Goal: Task Accomplishment & Management: Use online tool/utility

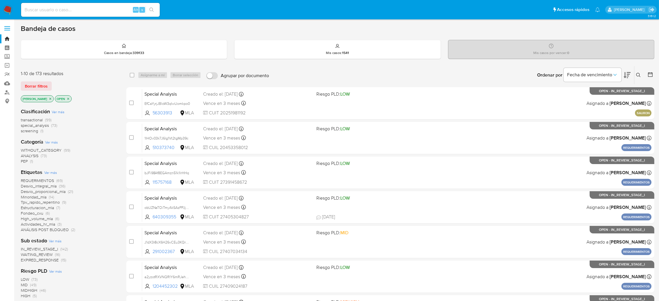
click at [112, 6] on input at bounding box center [90, 10] width 139 height 8
paste input "103999285"
type input "103999285"
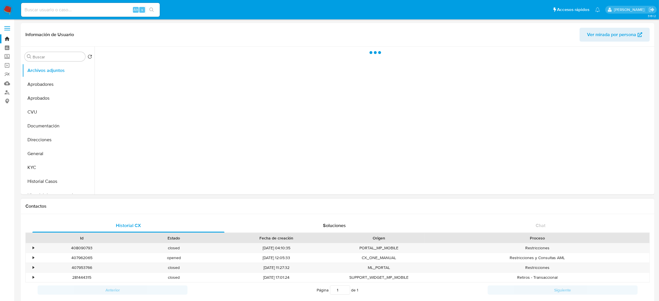
select select "10"
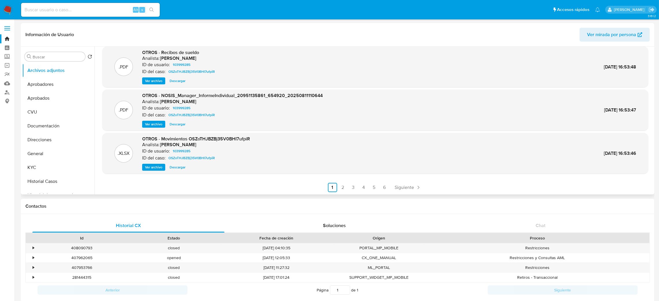
scroll to position [48, 0]
click at [55, 178] on button "Historial Casos" at bounding box center [56, 182] width 68 height 14
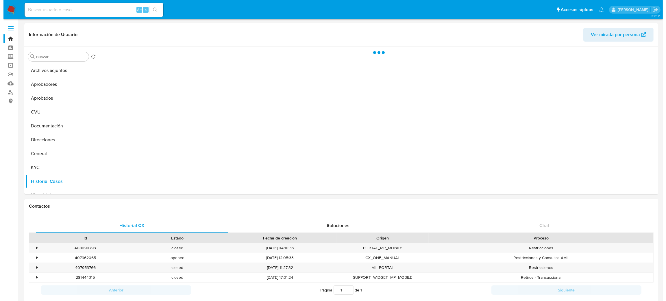
scroll to position [0, 0]
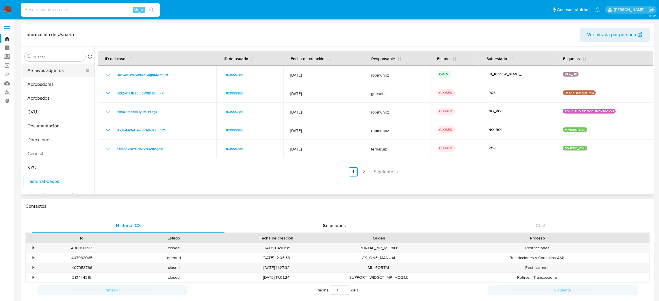
drag, startPoint x: 56, startPoint y: 73, endPoint x: 44, endPoint y: 79, distance: 13.7
click at [56, 73] on button "Archivos adjuntos" at bounding box center [58, 71] width 72 height 14
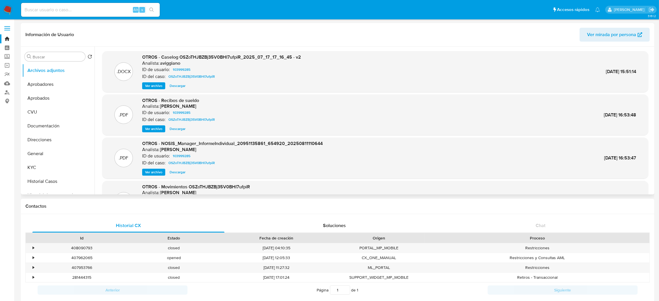
drag, startPoint x: 158, startPoint y: 86, endPoint x: 165, endPoint y: 87, distance: 7.2
click at [158, 86] on span "Ver archivo" at bounding box center [153, 86] width 17 height 6
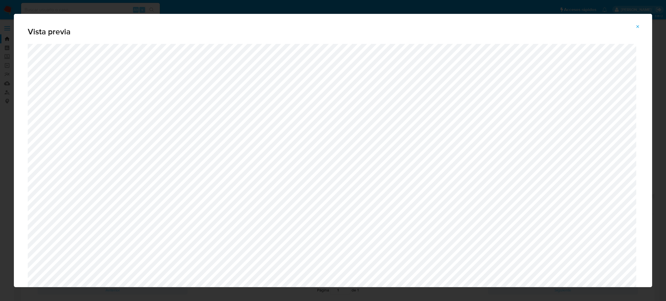
click at [637, 25] on icon "Attachment preview" at bounding box center [637, 26] width 5 height 5
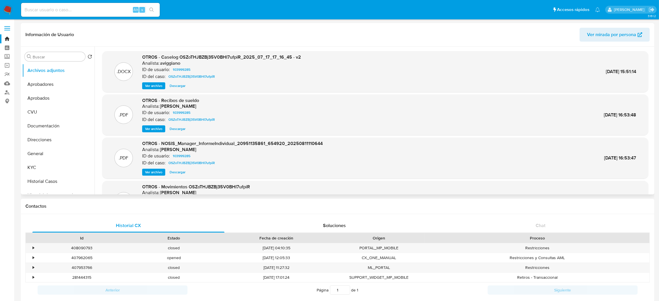
click at [152, 83] on span "Ver archivo" at bounding box center [153, 86] width 17 height 6
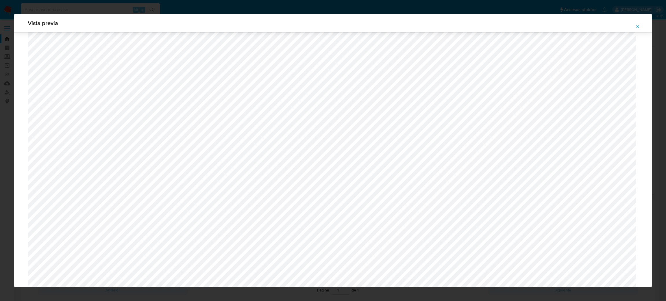
scroll to position [75, 0]
click at [635, 26] on button "Attachment preview" at bounding box center [637, 26] width 13 height 9
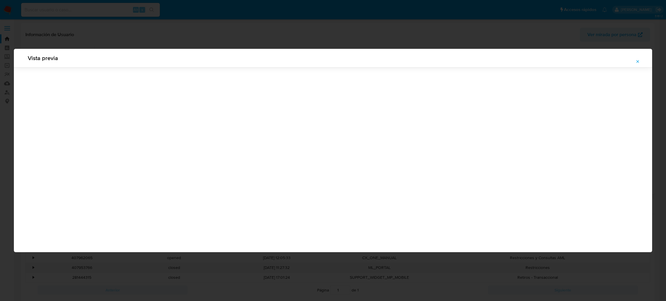
scroll to position [0, 0]
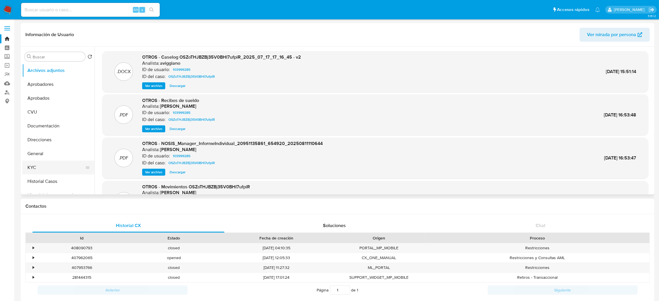
click at [41, 171] on button "KYC" at bounding box center [56, 168] width 68 height 14
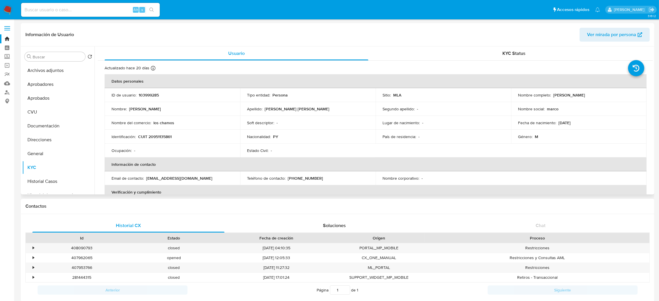
drag, startPoint x: 554, startPoint y: 96, endPoint x: 632, endPoint y: 95, distance: 78.0
click at [632, 95] on div "Nombre completo : Marco Antonio Villalba Estigarribia" at bounding box center [579, 94] width 122 height 5
drag, startPoint x: 553, startPoint y: 95, endPoint x: 612, endPoint y: 96, distance: 59.8
click at [585, 96] on p "Marco Antonio Villalba Estigarribia" at bounding box center [570, 94] width 32 height 5
click at [616, 95] on div "Nombre completo : Marco Antonio Villalba Estigarribia" at bounding box center [579, 94] width 122 height 5
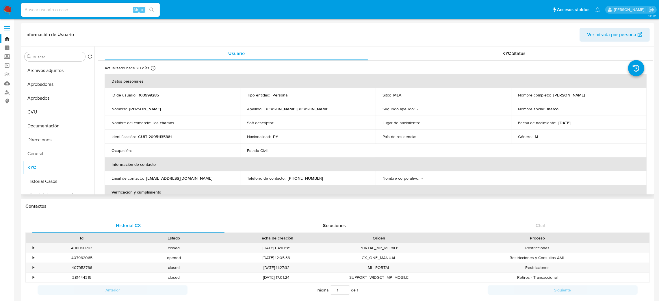
drag, startPoint x: 616, startPoint y: 93, endPoint x: 551, endPoint y: 95, distance: 65.1
click at [551, 95] on div "Nombre completo : Marco Antonio Villalba Estigarribia" at bounding box center [579, 94] width 122 height 5
copy p "Marco Antonio Villalba Estigarribia"
click at [48, 73] on button "Archivos adjuntos" at bounding box center [56, 71] width 68 height 14
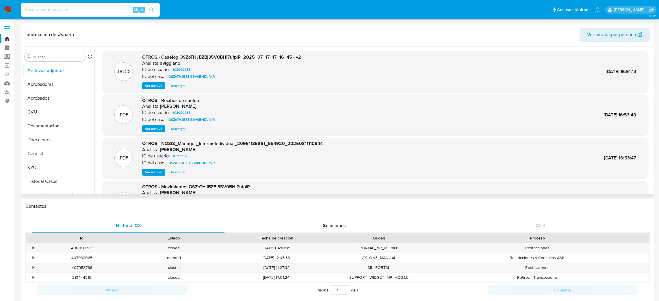
click at [148, 82] on div "OTROS - Caselog OSZoTHJBZBj35V0BHI7ufpiR_2025_07_17_17_16_45 - v2 Analista: avi…" at bounding box center [221, 71] width 159 height 35
click at [147, 83] on span "Ver archivo" at bounding box center [153, 86] width 17 height 6
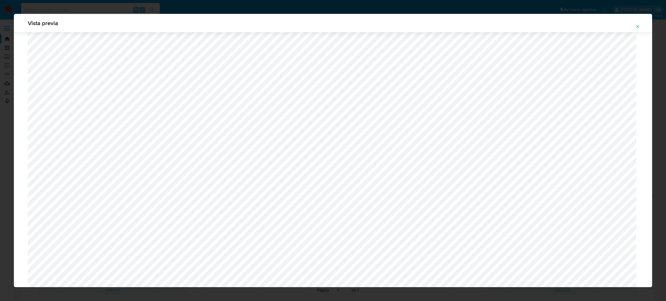
scroll to position [466, 0]
click at [640, 25] on icon "Attachment preview" at bounding box center [637, 26] width 5 height 5
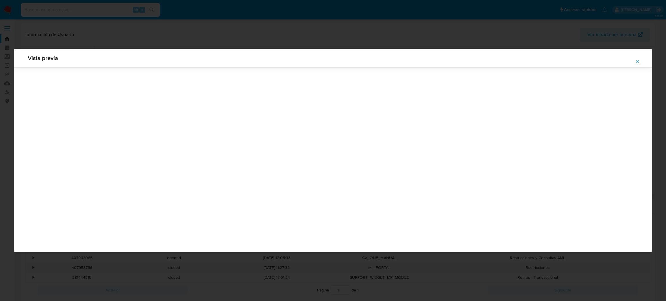
scroll to position [0, 0]
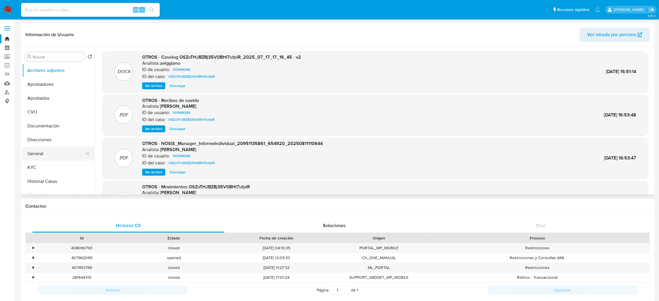
click at [27, 153] on button "General" at bounding box center [56, 154] width 68 height 14
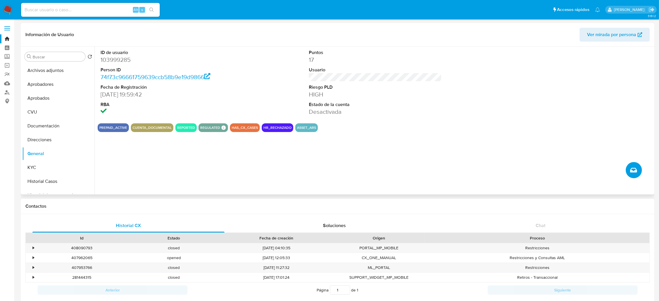
click at [631, 171] on icon "Crear caso manual" at bounding box center [633, 170] width 7 height 7
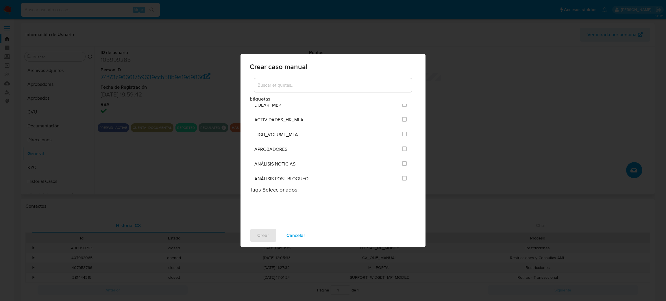
scroll to position [1170, 0]
click at [403, 137] on input "3249" at bounding box center [404, 135] width 5 height 5
checkbox input "true"
click at [259, 233] on span "Crear" at bounding box center [263, 235] width 12 height 13
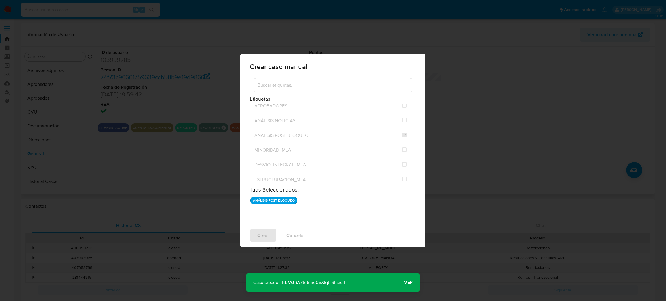
click at [409, 283] on span "Ver" at bounding box center [408, 283] width 9 height 0
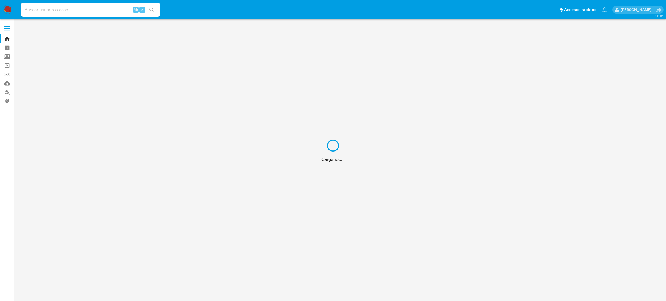
click at [61, 12] on div "Cargando..." at bounding box center [333, 150] width 666 height 301
click at [60, 10] on div "Cargando..." at bounding box center [333, 150] width 666 height 301
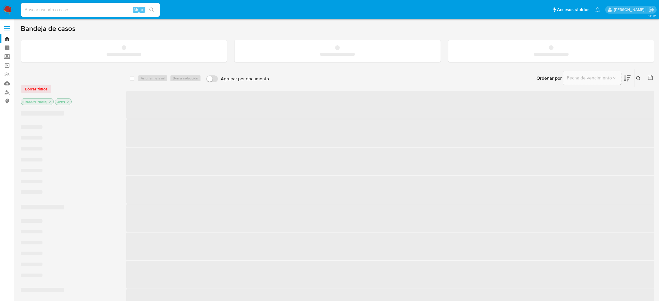
click at [53, 10] on input at bounding box center [90, 10] width 139 height 8
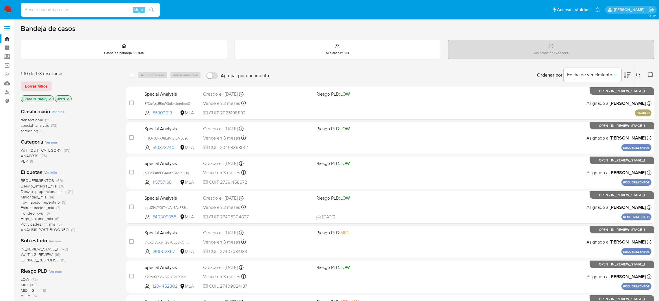
paste input "di5KOP7EJjixEyIGwNPThF2H"
type input "di5KOP7EJjixEyIGwNPThF2H"
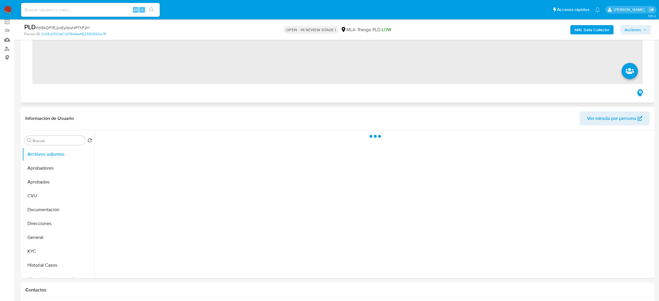
scroll to position [173, 0]
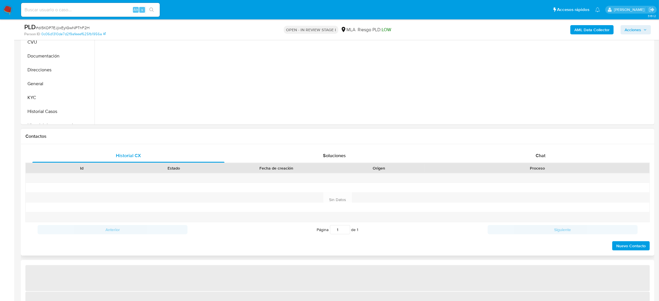
click at [565, 164] on div "Proceso" at bounding box center [537, 168] width 225 height 10
click at [558, 154] on div "Chat" at bounding box center [541, 156] width 192 height 14
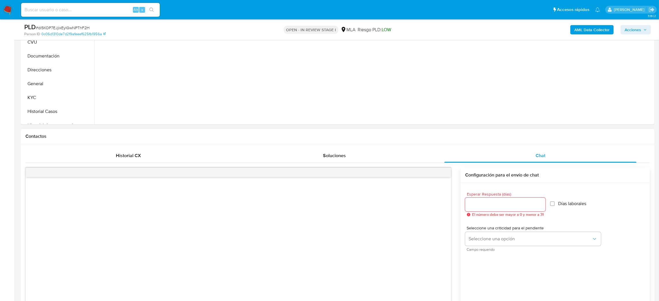
scroll to position [260, 0]
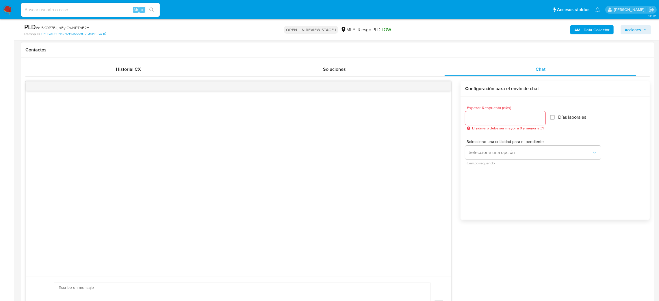
select select "10"
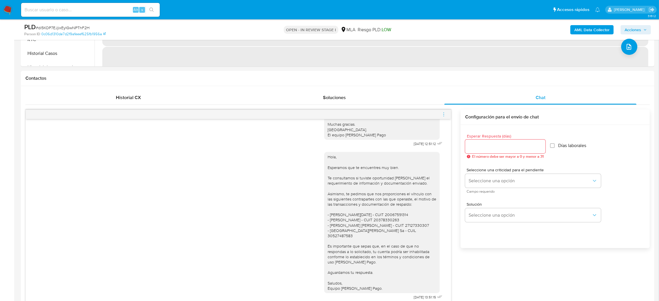
scroll to position [216, 0]
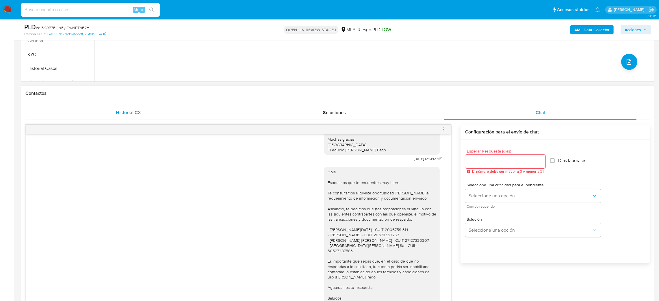
click at [135, 108] on div "Historial CX" at bounding box center [128, 113] width 192 height 14
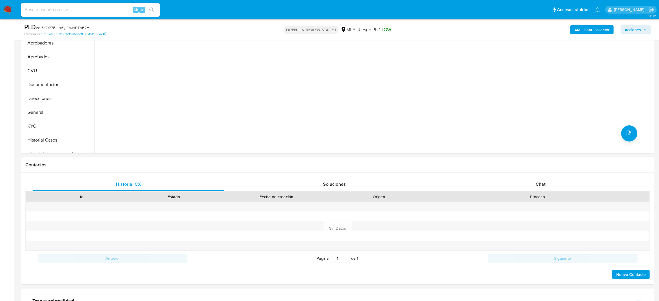
scroll to position [110, 0]
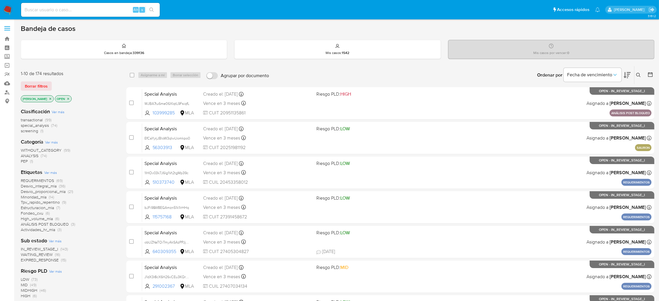
click at [37, 225] on span "ANÁLISIS POST BLOQUEO" at bounding box center [45, 224] width 48 height 6
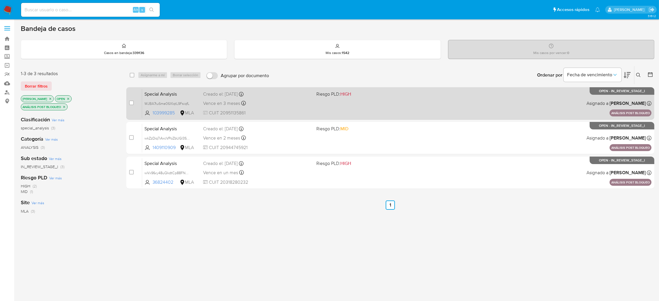
click at [291, 105] on div "Vence en 3 meses Vence el 30/12/2025 14:39:41" at bounding box center [257, 103] width 109 height 8
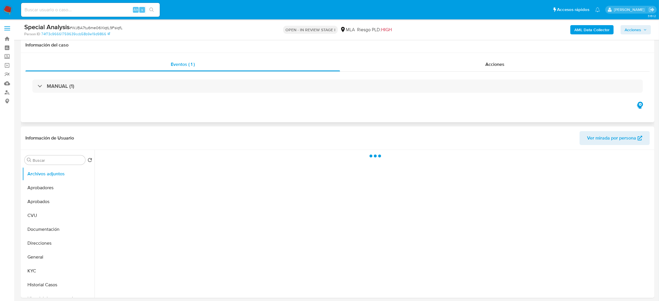
scroll to position [43, 0]
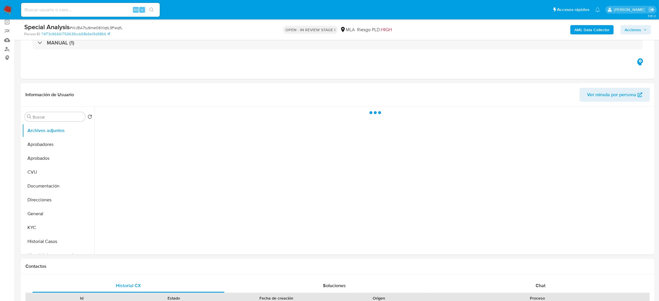
select select "10"
click at [29, 225] on button "KYC" at bounding box center [56, 228] width 68 height 14
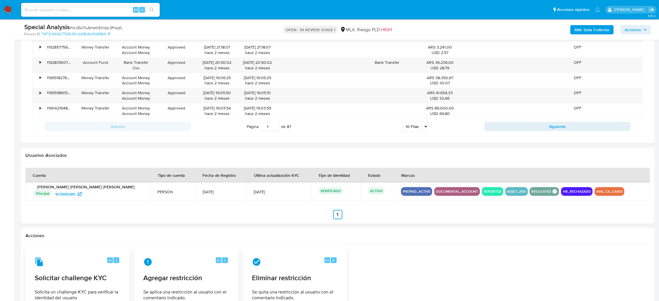
scroll to position [707, 0]
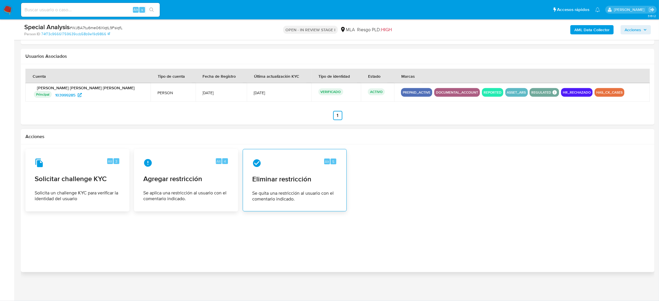
click at [279, 198] on span "Se quita una restricción al usuario con el comentario indicado." at bounding box center [294, 196] width 85 height 12
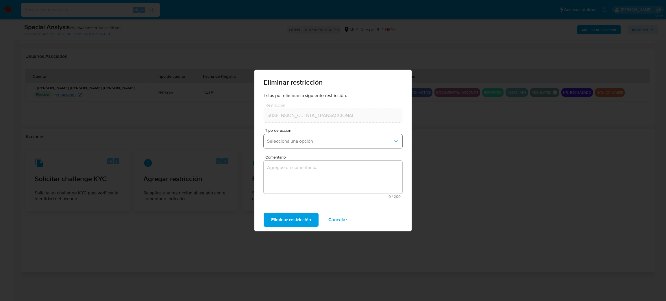
click at [295, 142] on span "Selecciona una opción" at bounding box center [330, 141] width 126 height 6
click at [295, 157] on span "Rehabilitación" at bounding box center [281, 157] width 29 height 6
click at [298, 178] on textarea "Comentario" at bounding box center [333, 177] width 139 height 33
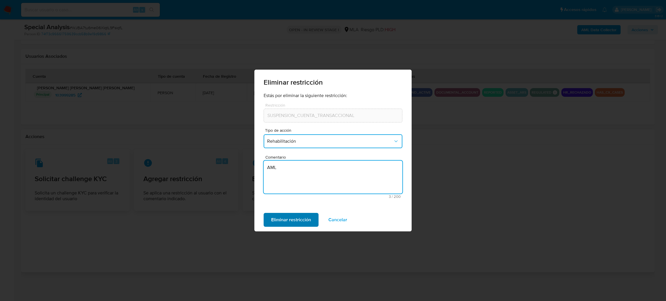
type textarea "AML"
click at [281, 221] on span "Eliminar restricción" at bounding box center [291, 220] width 40 height 13
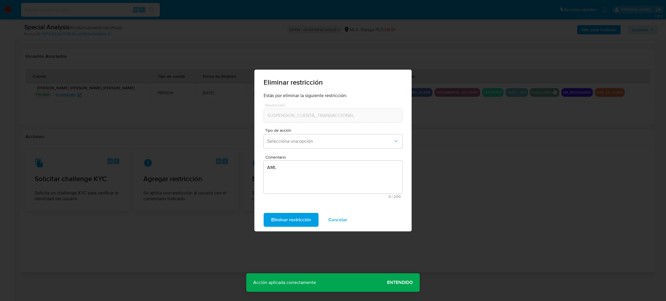
click at [408, 283] on span "Entendido" at bounding box center [400, 283] width 26 height 0
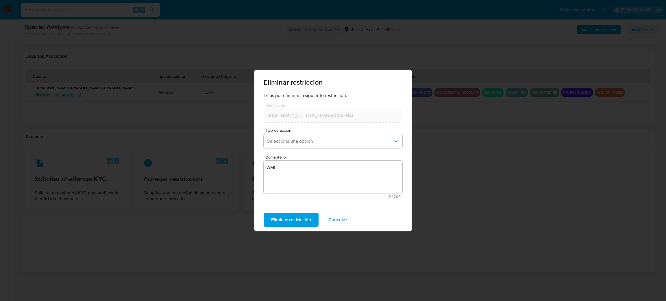
click at [345, 223] on span "Cancelar" at bounding box center [337, 220] width 19 height 13
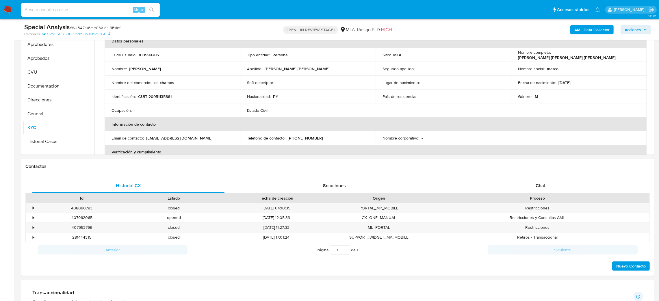
scroll to position [0, 0]
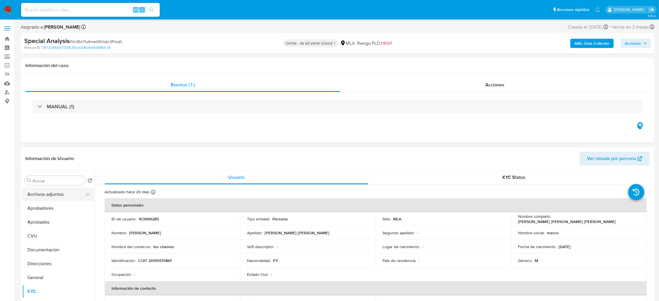
click at [36, 197] on button "Archivos adjuntos" at bounding box center [56, 195] width 68 height 14
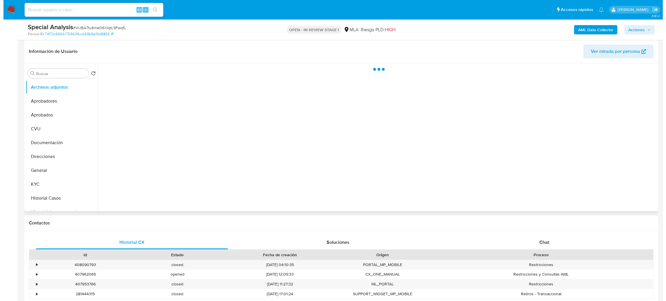
scroll to position [43, 0]
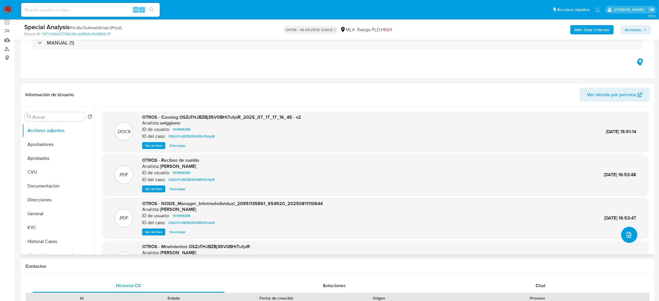
click at [625, 229] on button "upload-file" at bounding box center [629, 235] width 16 height 16
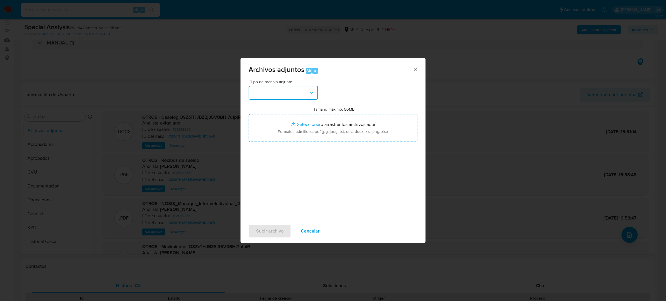
click at [266, 93] on button "button" at bounding box center [283, 93] width 69 height 14
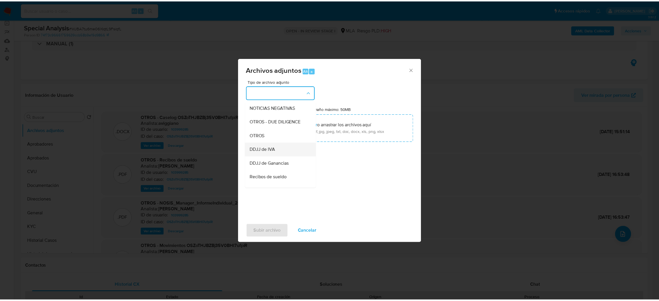
scroll to position [87, 0]
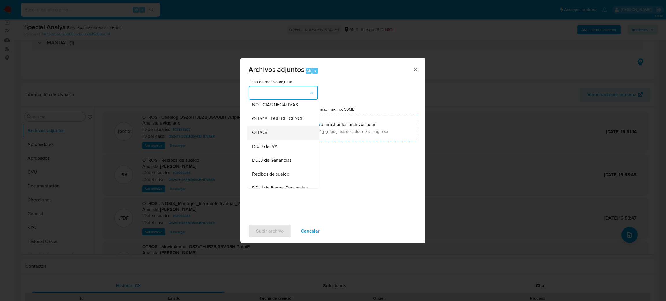
click at [264, 136] on span "OTROS" at bounding box center [259, 133] width 15 height 6
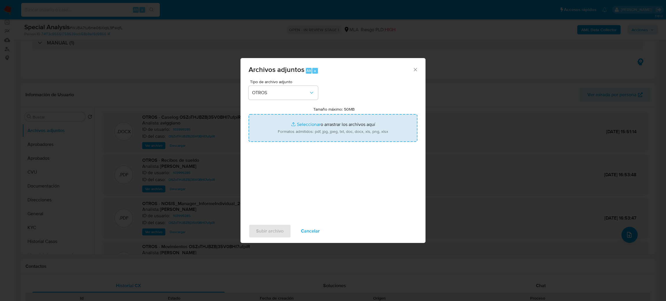
click at [303, 133] on input "Tamaño máximo: 50MB Seleccionar archivos" at bounding box center [333, 128] width 169 height 28
type input "C:\fakepath\certificacion de ingresos Marco Antonio Villalba Estigarribia.pdf"
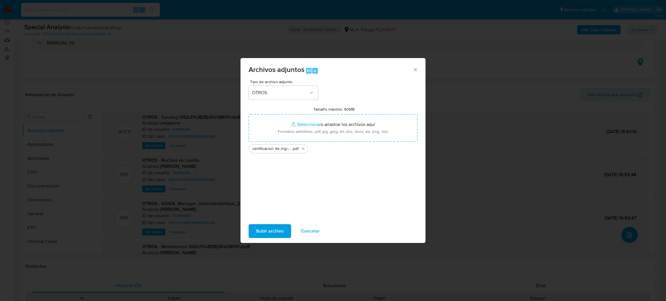
click at [265, 232] on span "Subir archivo" at bounding box center [269, 231] width 27 height 13
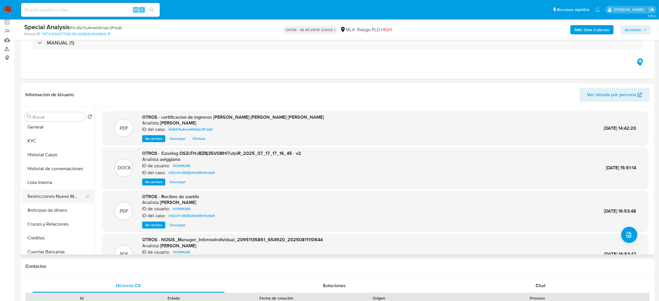
click at [51, 197] on button "Restricciones Nuevo Mundo" at bounding box center [56, 197] width 68 height 14
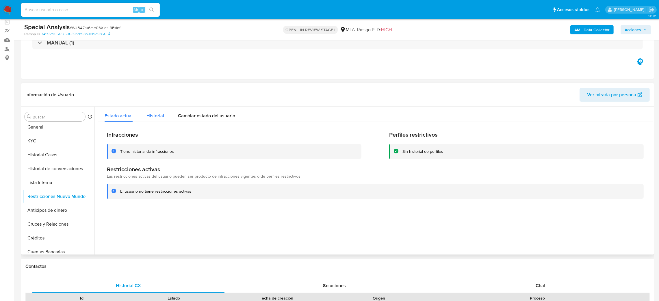
click at [148, 114] on span "Historial" at bounding box center [156, 115] width 18 height 7
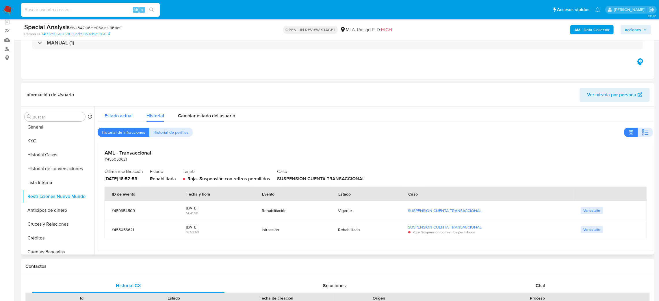
click at [112, 117] on span "Estado actual" at bounding box center [119, 115] width 28 height 7
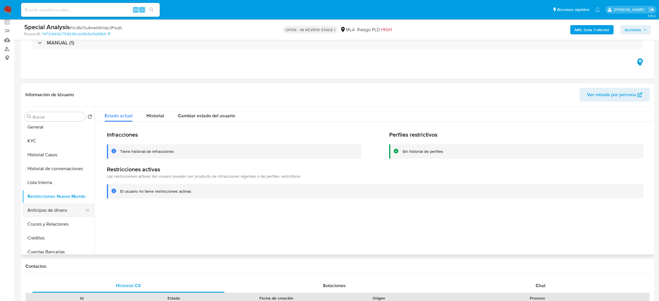
scroll to position [0, 0]
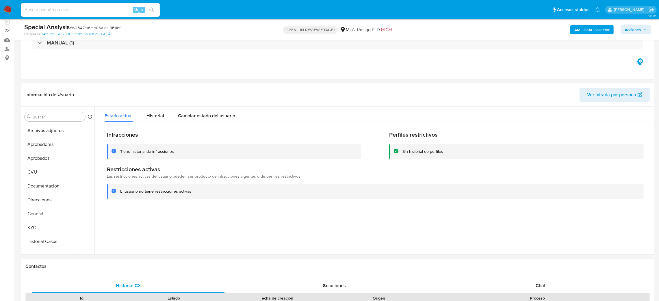
click at [635, 27] on span "Acciones" at bounding box center [633, 29] width 16 height 9
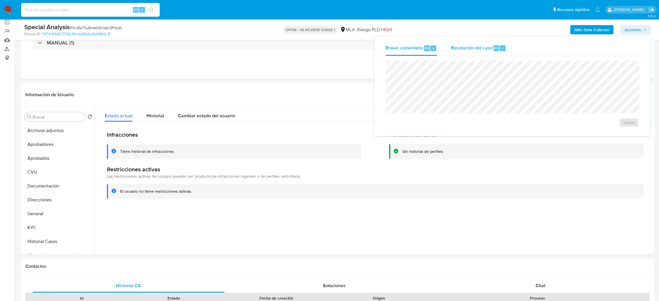
click at [483, 50] on span "Resolución del caso" at bounding box center [471, 48] width 41 height 7
click at [477, 83] on textarea at bounding box center [512, 85] width 253 height 46
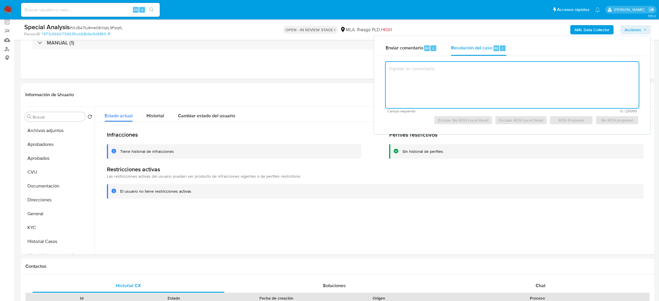
paste textarea "El cliente Marco Antonio Villalba Estigarribia - CUIT 20951135861 se encuentra …"
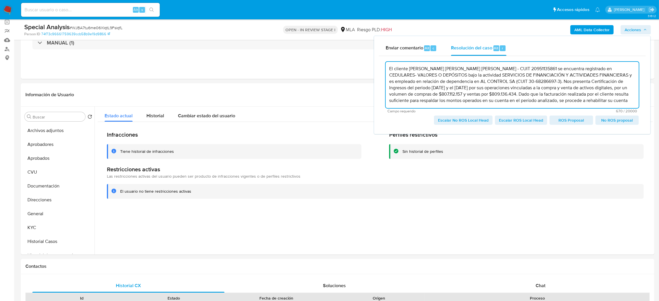
click at [465, 124] on span "Escalar No ROS Local Head" at bounding box center [463, 120] width 51 height 8
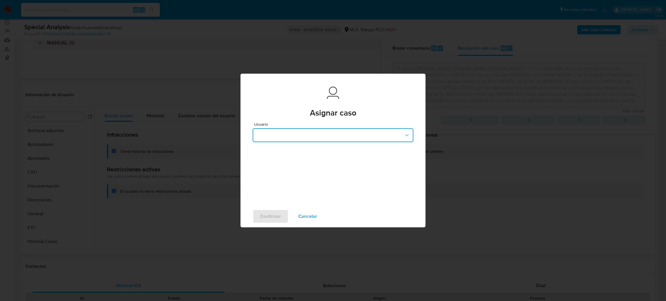
click at [296, 131] on button "button" at bounding box center [333, 135] width 161 height 14
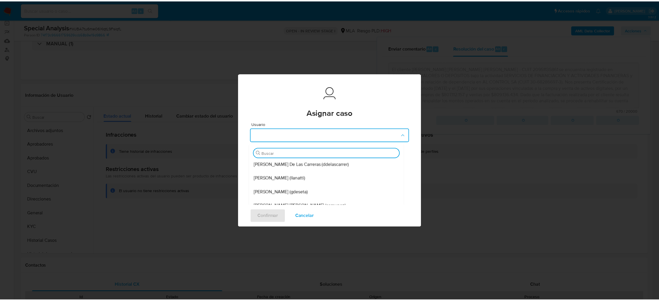
scroll to position [43, 0]
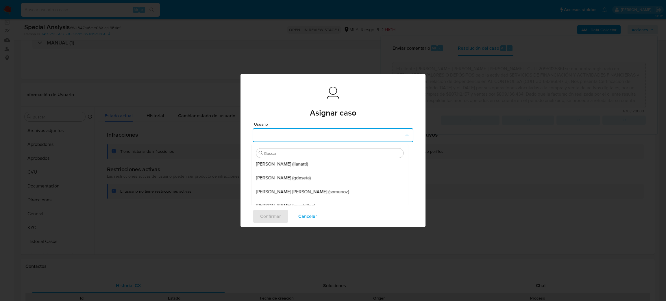
click at [311, 178] on span "Gustavo Andres De Seta (gdeseta)" at bounding box center [283, 178] width 55 height 6
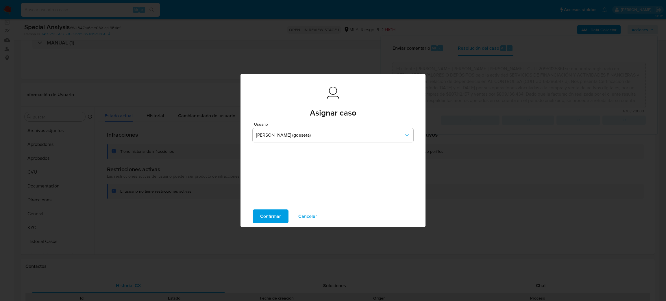
click at [271, 219] on span "Confirmar" at bounding box center [270, 216] width 21 height 13
type textarea "El cliente Marco Antonio Villalba Estigarribia - CUIT 20951135861 se encuentra …"
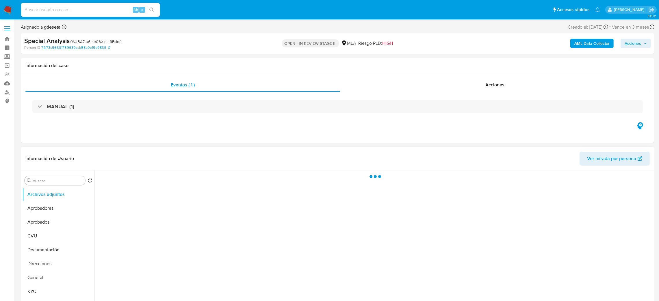
select select "10"
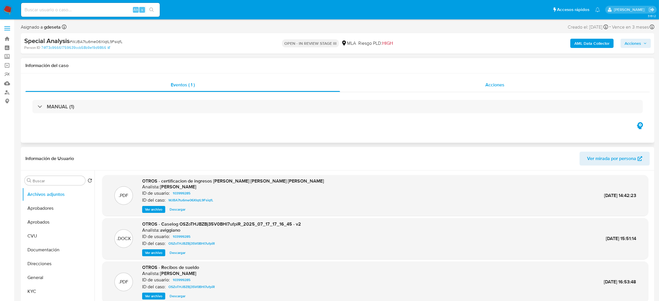
click at [482, 81] on div "Acciones" at bounding box center [495, 85] width 310 height 14
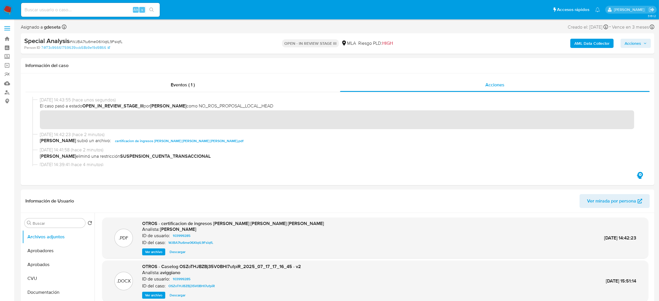
click at [8, 12] on img at bounding box center [8, 10] width 10 height 10
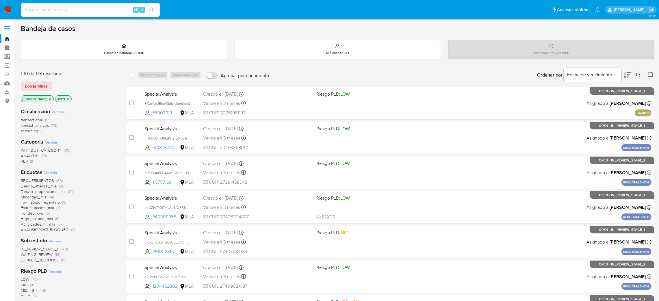
click at [39, 9] on input at bounding box center [90, 10] width 139 height 8
paste input "3oQPnUAEwzcJL4bU06XzUon6"
type input "3oQPnUAEwzcJL4bU06XzUon6"
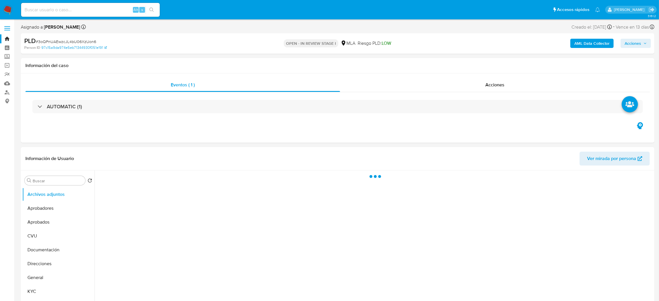
select select "10"
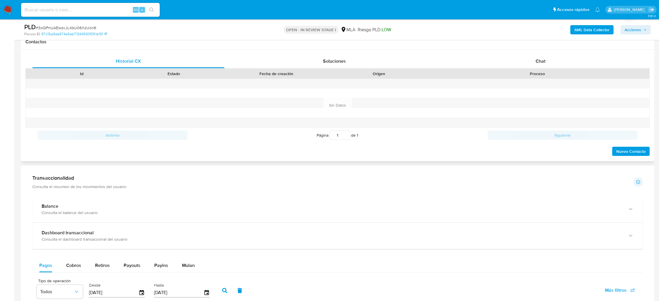
scroll to position [269, 0]
click at [543, 60] on span "Chat" at bounding box center [541, 60] width 10 height 7
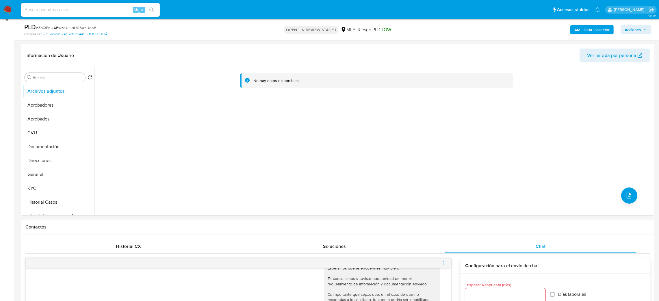
scroll to position [81, 0]
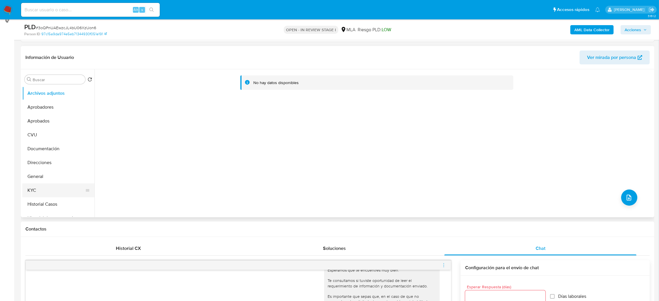
click at [50, 187] on button "KYC" at bounding box center [56, 191] width 68 height 14
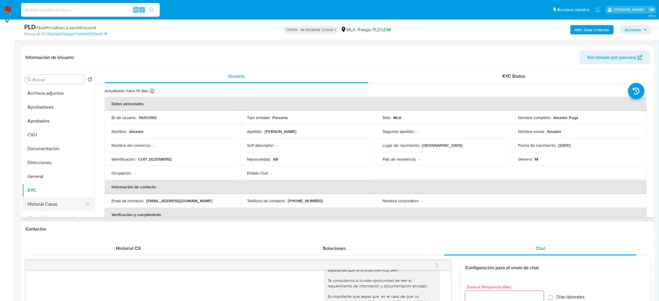
click at [48, 209] on button "Historial Casos" at bounding box center [56, 204] width 68 height 14
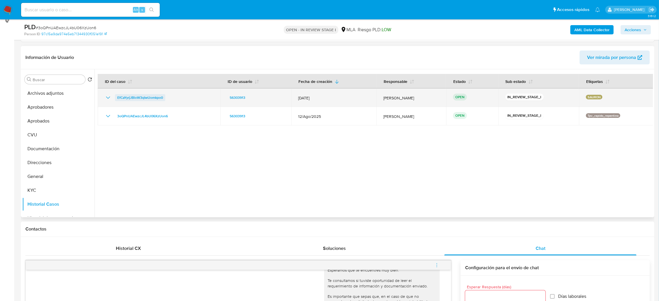
drag, startPoint x: 179, startPoint y: 98, endPoint x: 116, endPoint y: 95, distance: 63.6
click at [116, 95] on div "EfCaYyrjJBloW3qIwUomkpo0" at bounding box center [159, 97] width 109 height 7
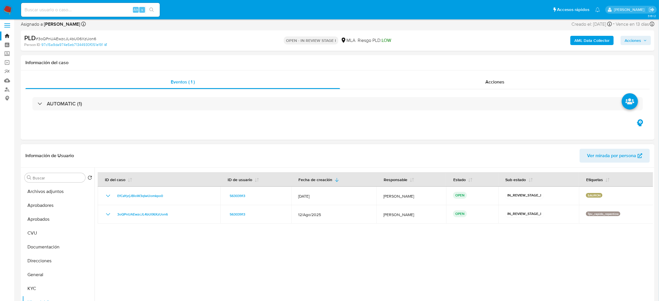
scroll to position [3, 0]
click at [499, 79] on span "Acciones" at bounding box center [495, 82] width 19 height 7
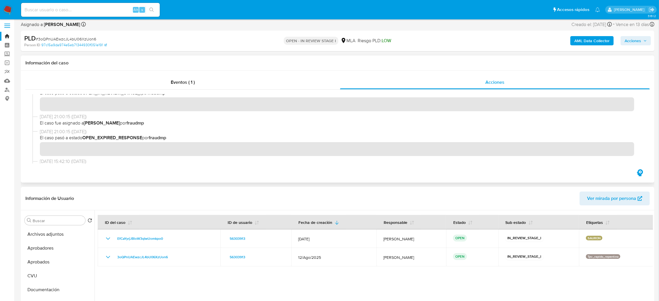
scroll to position [10, 0]
click at [178, 78] on div "Eventos ( 1 )" at bounding box center [182, 82] width 315 height 14
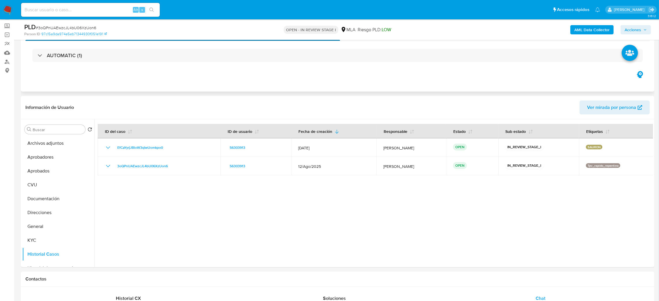
scroll to position [35, 0]
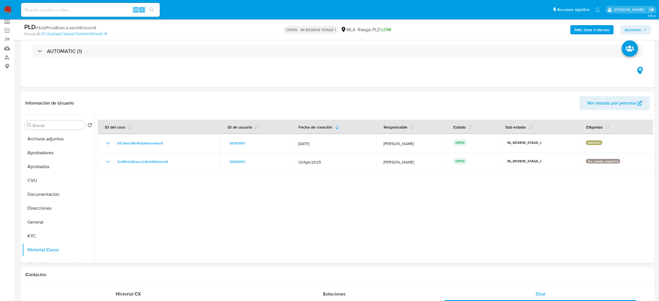
click at [7, 10] on img at bounding box center [8, 10] width 10 height 10
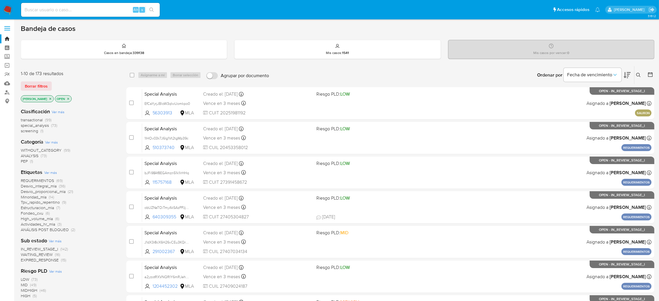
click at [101, 12] on input at bounding box center [90, 10] width 139 height 8
paste input "bNlmiNabG2Fknc0dNqetCDAC"
type input "bNlmiNabG2Fknc0dNqetCDAC"
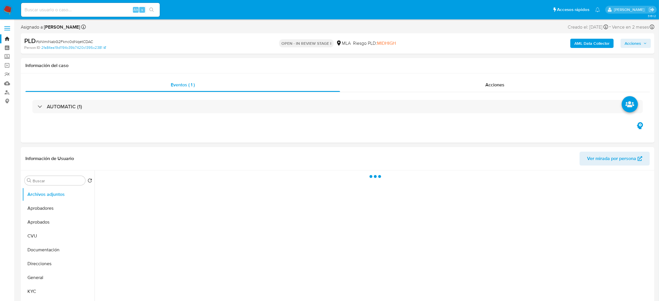
select select "10"
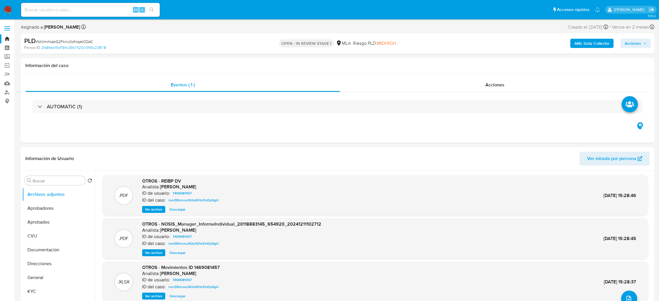
click at [99, 10] on input at bounding box center [90, 10] width 139 height 8
paste input "IMOpLtvVsSqSadz9tPC1cXEA"
type input "IMOpLtvVsSqSadz9tPC1cXEA"
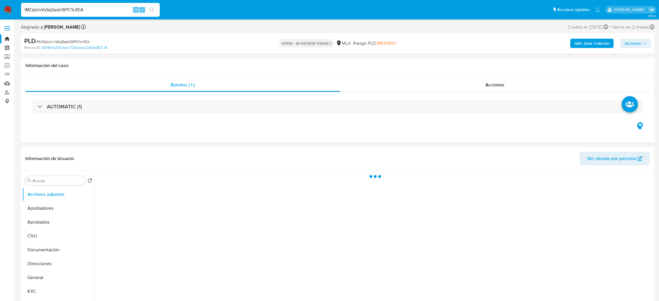
select select "10"
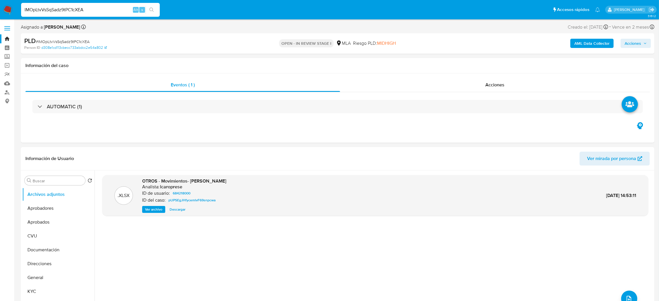
drag, startPoint x: 109, startPoint y: 10, endPoint x: 0, endPoint y: 21, distance: 109.5
paste input "5MAVoE2HidY4GFVuSAER3vco"
type input "5MAVoE2HidY4GFVuSAER3vco"
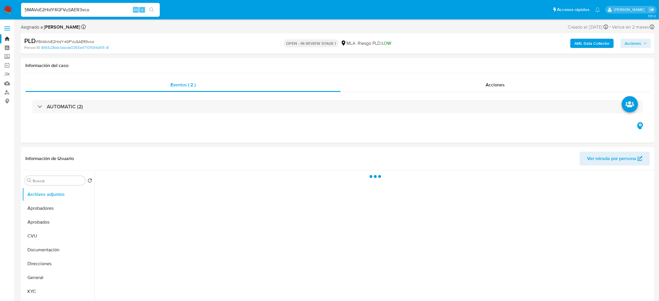
select select "10"
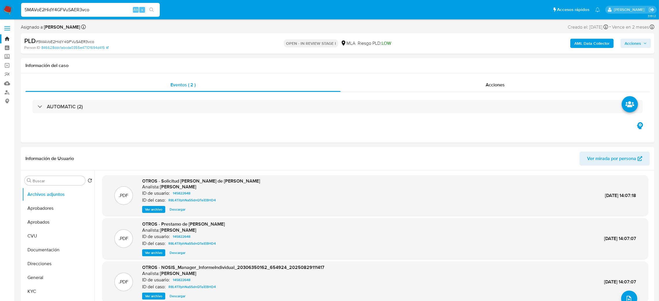
drag, startPoint x: 103, startPoint y: 8, endPoint x: 0, endPoint y: 22, distance: 104.3
paste input "aLT7gdmG9t463nhb9LFfQKYg"
type input "aLT7gdmG9t463nhb9LFfQKYg"
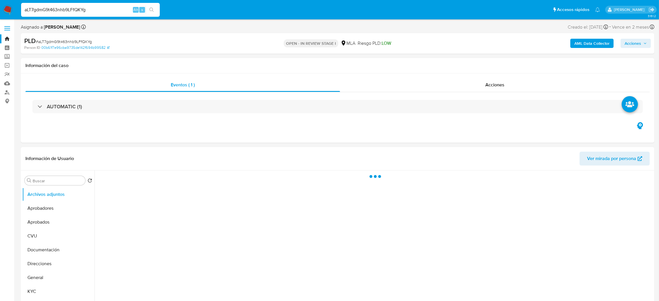
select select "10"
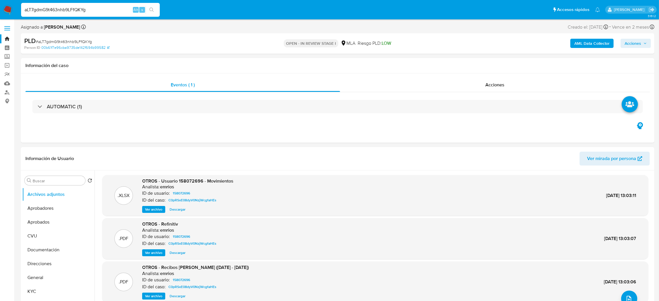
drag, startPoint x: 108, startPoint y: 8, endPoint x: 0, endPoint y: 13, distance: 108.5
click at [0, 13] on nav "Pausado Ver notificaciones aLT7gdmG9t463nhb9LFfQKYg Alt s Accesos rápidos Presi…" at bounding box center [329, 9] width 659 height 19
paste input "wycnFvz1QKyGgdAzslGz6HCX"
type input "wycnFvz1QKyGgdAzslGz6HCX"
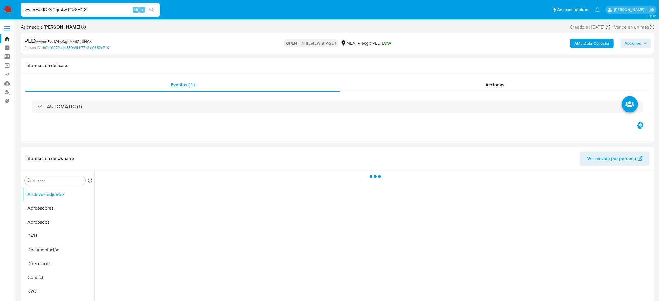
select select "10"
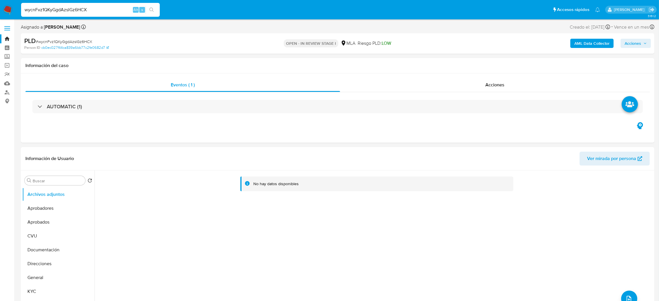
drag, startPoint x: 103, startPoint y: 12, endPoint x: 0, endPoint y: 25, distance: 104.4
paste input "Fn51fUucx6Gd6u0QvjkYwAhd"
type input "Fn51fUucx6Gd6u0QvjkYwAhd"
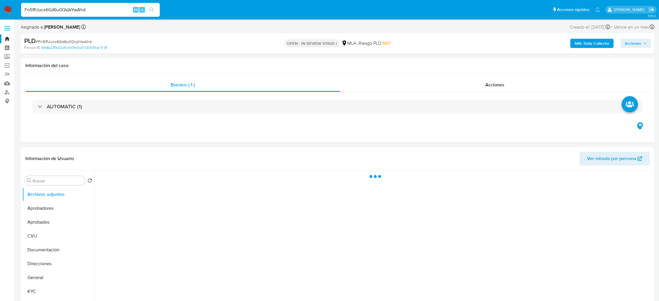
select select "10"
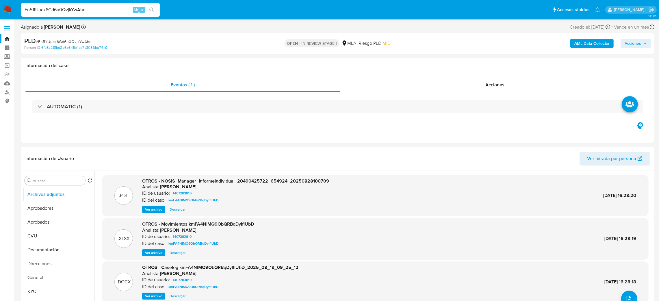
drag, startPoint x: 97, startPoint y: 13, endPoint x: 0, endPoint y: 18, distance: 97.5
click at [0, 18] on nav "Pausado Ver notificaciones Fn51fUucx6Gd6u0QvjkYwAhd Alt s Accesos rápidos Presi…" at bounding box center [329, 9] width 659 height 19
paste input "oaPSnqL5cXIv6h74v1abc48O"
type input "oaPSnqL5cXIv6h74v1abc48O"
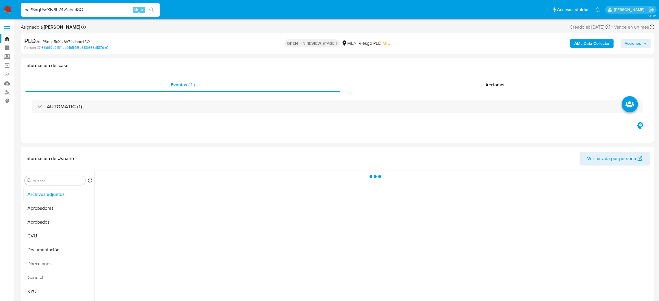
select select "10"
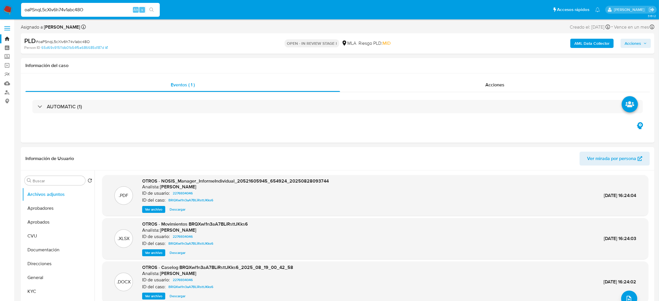
click at [107, 3] on div "oaPSnqL5cXIv6h74v1abc48O Alt s" at bounding box center [90, 10] width 139 height 14
drag, startPoint x: 92, startPoint y: 9, endPoint x: 0, endPoint y: 14, distance: 92.3
click at [0, 14] on nav "Pausado Ver notificaciones oaPSnqL5cXIv6h74v1abc48O Alt s Accesos rápidos Presi…" at bounding box center [329, 9] width 659 height 19
paste input "J3C3wi8riUwly33POkojr4L3"
type input "J3C3wi8riUwly33POkojr4L3"
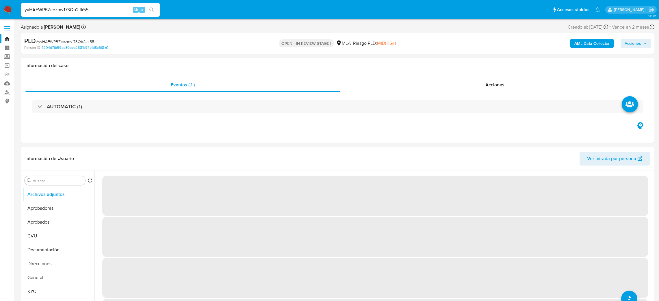
select select "10"
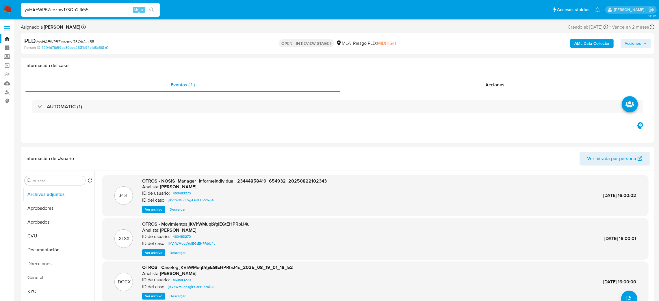
drag, startPoint x: 108, startPoint y: 13, endPoint x: 0, endPoint y: 23, distance: 108.3
paste input "sM71beJ3RRhfxl5E9tKeRhWr"
type input "sM71beJ3RRhfxl5E9tKeRhWr"
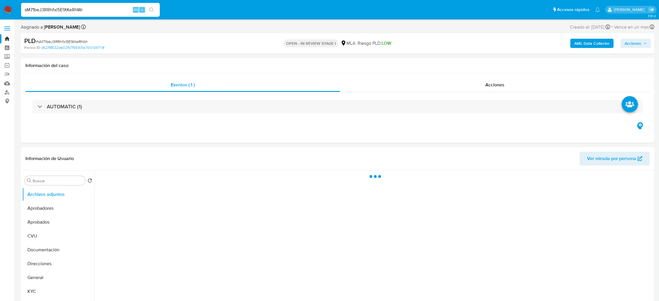
select select "10"
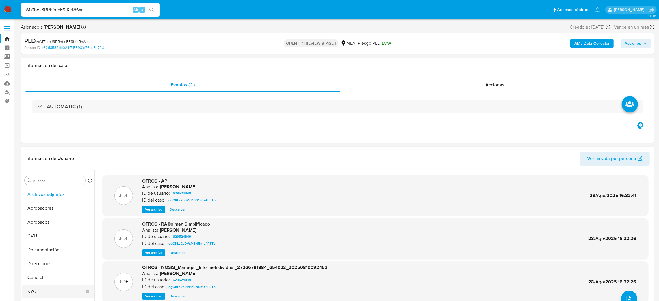
click at [41, 298] on button "KYC" at bounding box center [56, 292] width 68 height 14
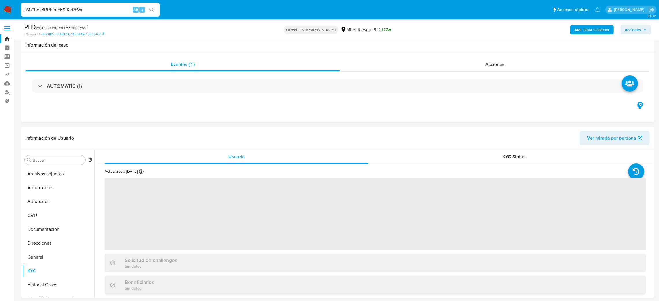
scroll to position [36, 0]
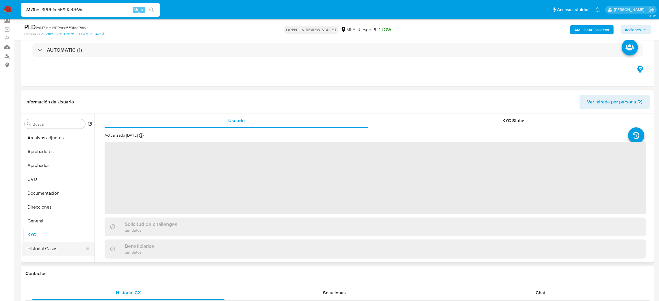
click at [52, 246] on button "Historial Casos" at bounding box center [56, 249] width 68 height 14
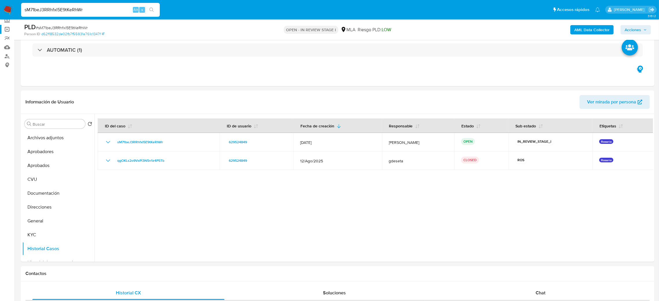
drag, startPoint x: 98, startPoint y: 10, endPoint x: 0, endPoint y: 32, distance: 100.0
paste input "Bg27z6N8u7y7z5klcwKhQsQp"
type input "Bg27z6N8u7y7z5klcwKhQsQp"
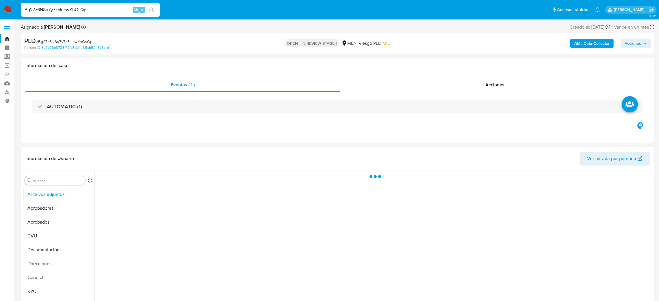
select select "10"
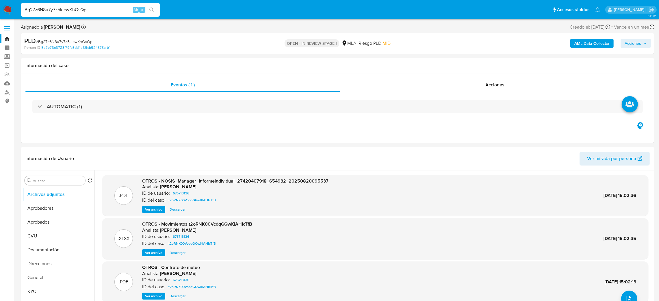
drag, startPoint x: 96, startPoint y: 11, endPoint x: 0, endPoint y: 22, distance: 96.3
paste input "F9yVDajyqWGDkjkNQV0y8xFn"
type input "F9yVDajyqWGDkjkNQV0y8xFn"
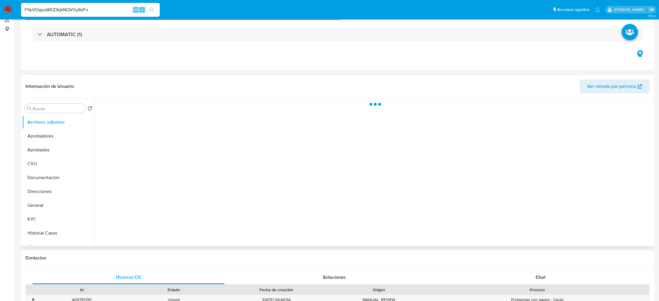
select select "10"
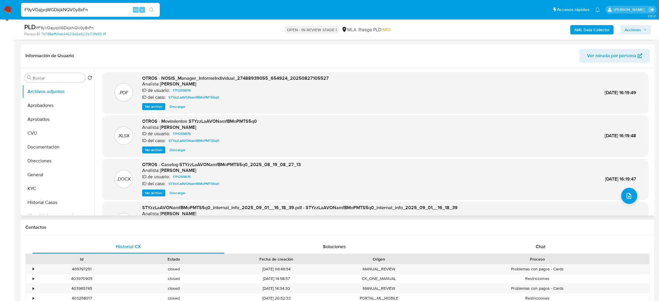
scroll to position [54, 0]
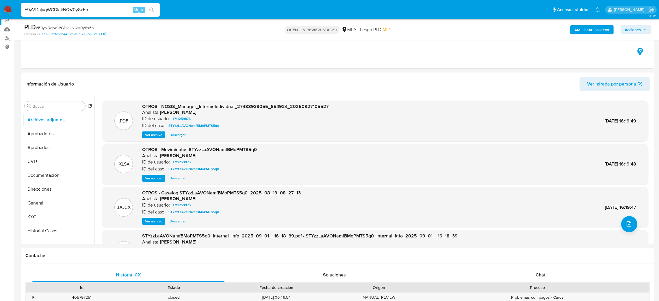
drag, startPoint x: 100, startPoint y: 10, endPoint x: 0, endPoint y: 20, distance: 100.3
paste input "0eJoBcT0VHnItU5eeHTcatbb"
type input "0eJoBcT0VHnItU5eeHTcatbb"
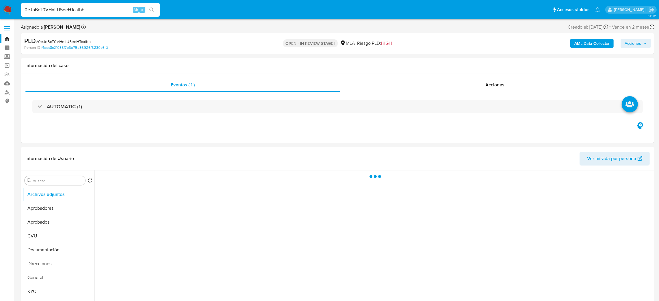
select select "10"
